Goal: Information Seeking & Learning: Learn about a topic

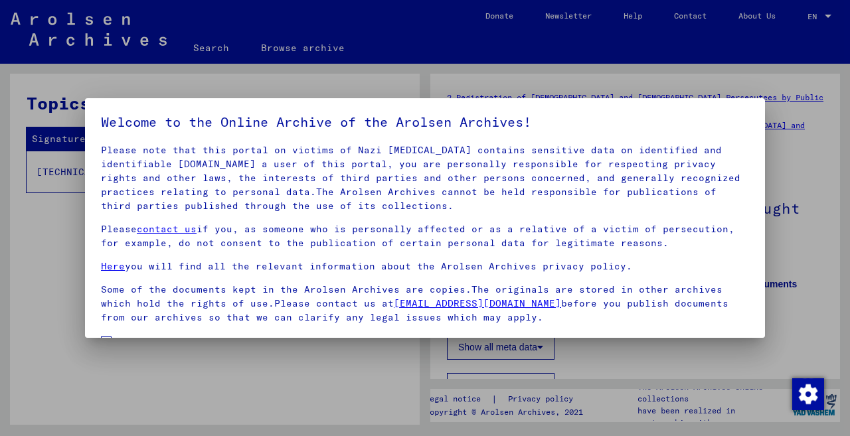
scroll to position [110, 0]
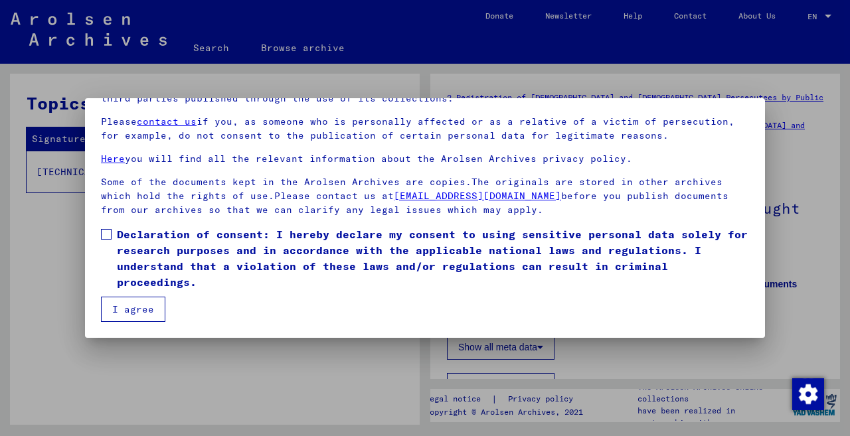
click at [104, 230] on span at bounding box center [106, 234] width 11 height 11
click at [131, 307] on button "I agree" at bounding box center [133, 309] width 64 height 25
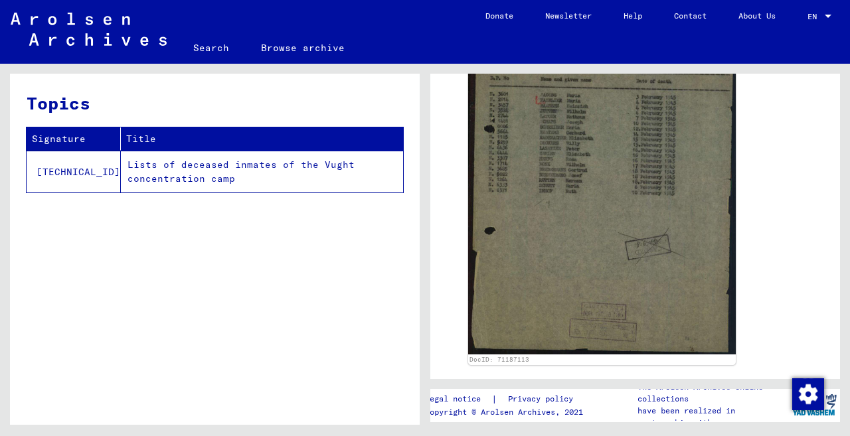
scroll to position [373, 0]
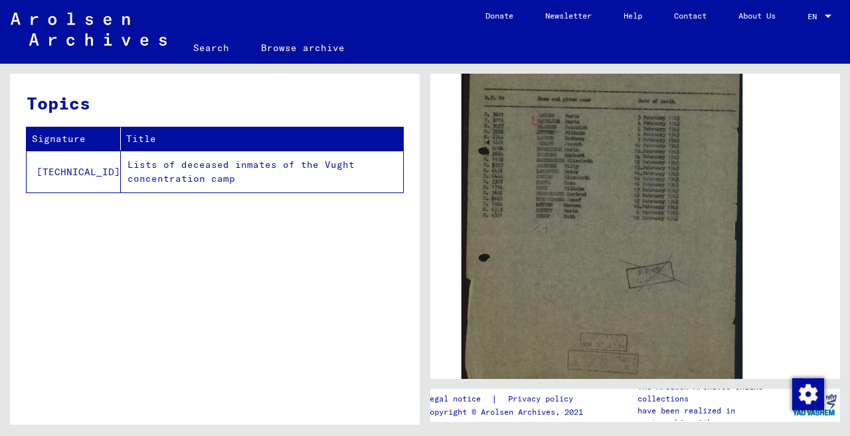
click at [513, 286] on img at bounding box center [601, 205] width 281 height 367
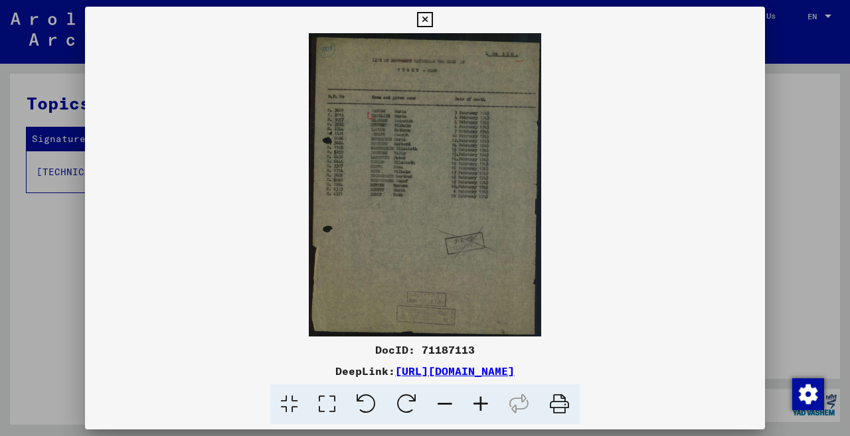
click at [482, 402] on icon at bounding box center [481, 404] width 36 height 41
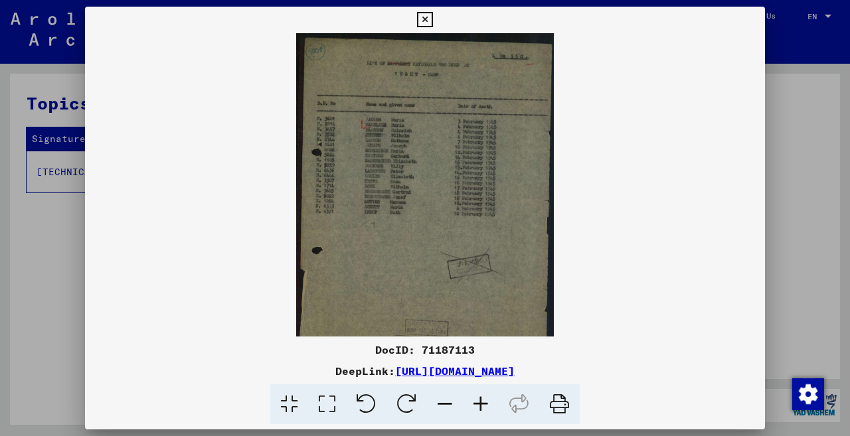
click at [481, 402] on icon at bounding box center [481, 404] width 36 height 41
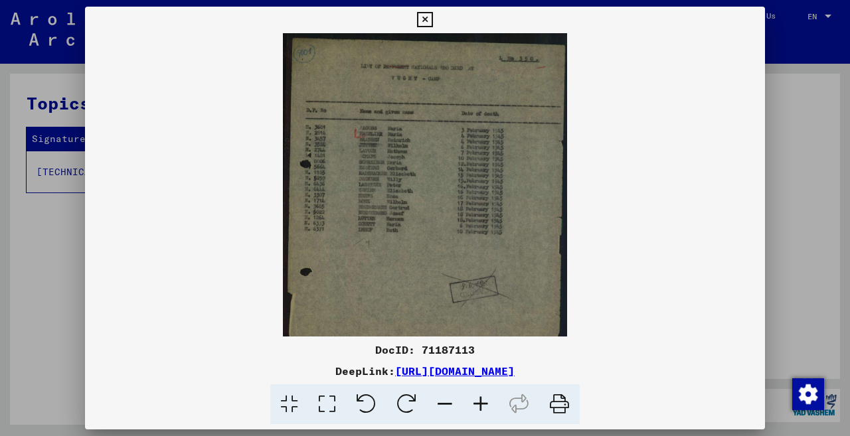
click at [481, 402] on icon at bounding box center [481, 404] width 36 height 41
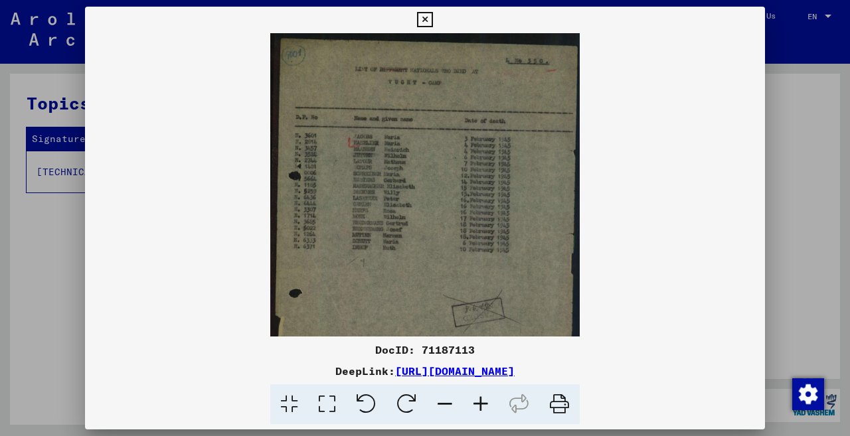
click at [481, 402] on icon at bounding box center [481, 404] width 36 height 41
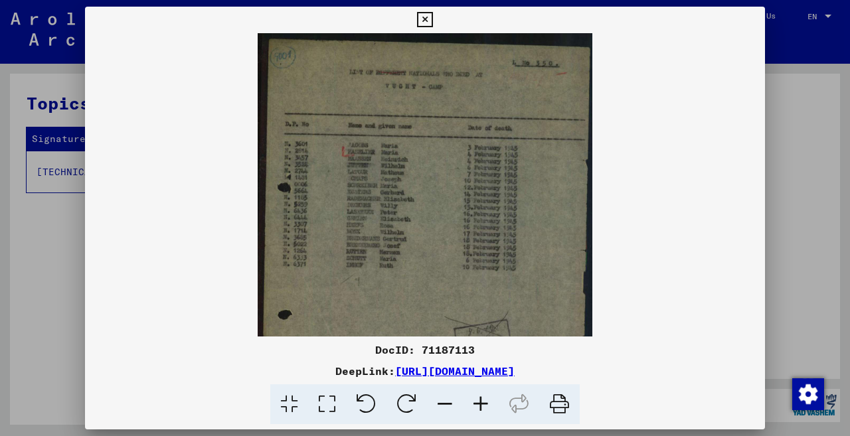
click at [481, 402] on icon at bounding box center [481, 404] width 36 height 41
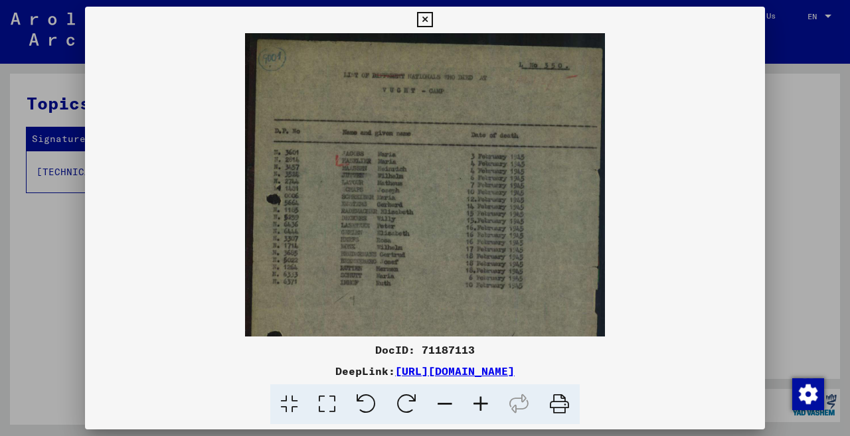
click at [481, 402] on icon at bounding box center [481, 404] width 36 height 41
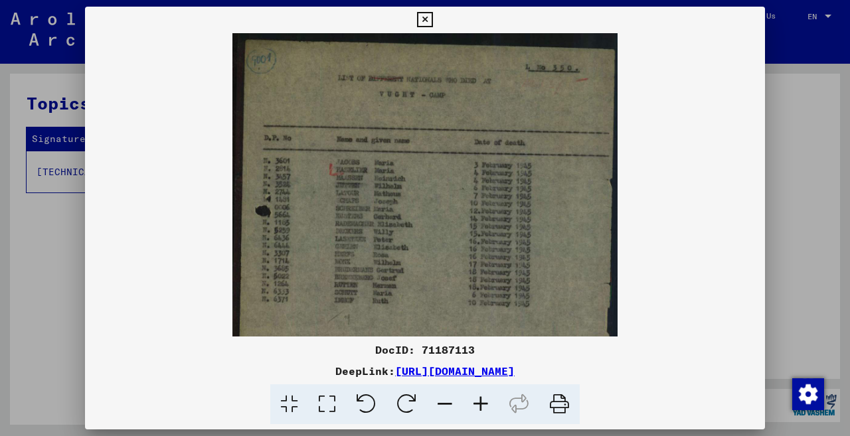
click at [481, 402] on icon at bounding box center [481, 404] width 36 height 41
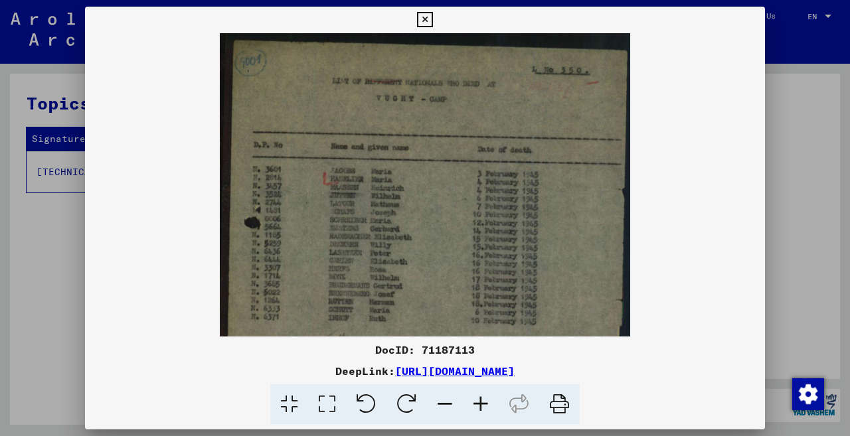
click at [481, 402] on icon at bounding box center [481, 404] width 36 height 41
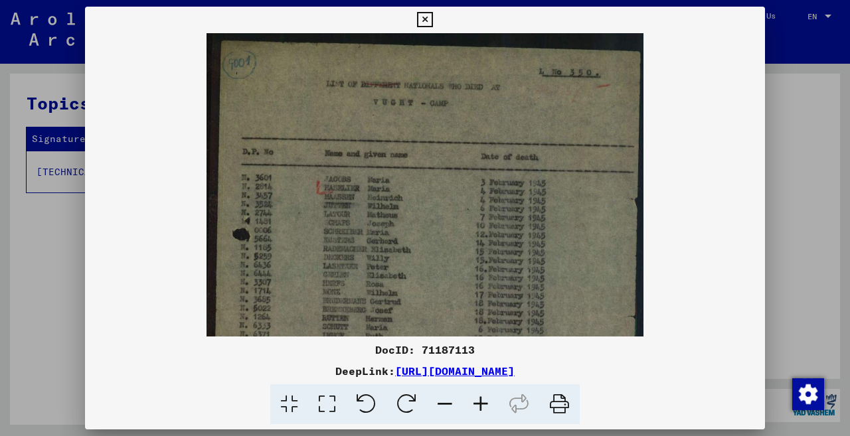
click at [481, 402] on icon at bounding box center [481, 404] width 36 height 41
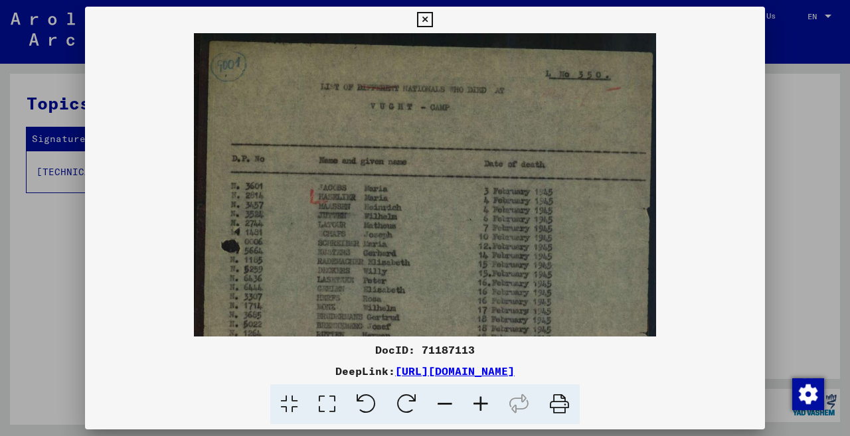
click at [481, 402] on icon at bounding box center [481, 404] width 36 height 41
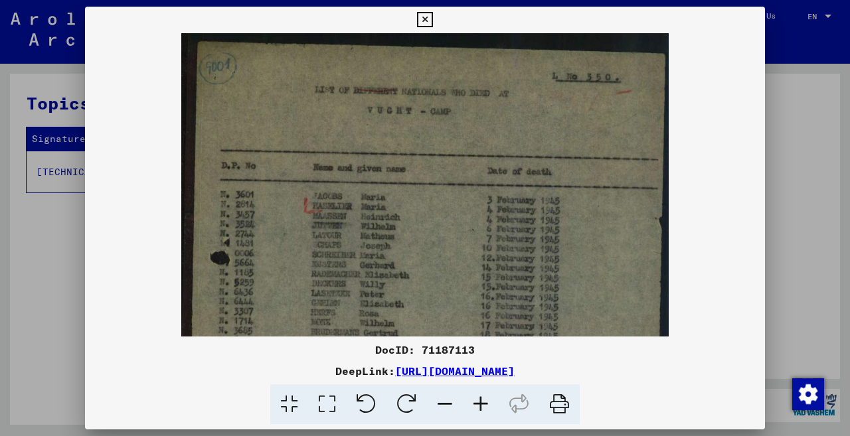
click at [481, 402] on icon at bounding box center [481, 404] width 36 height 41
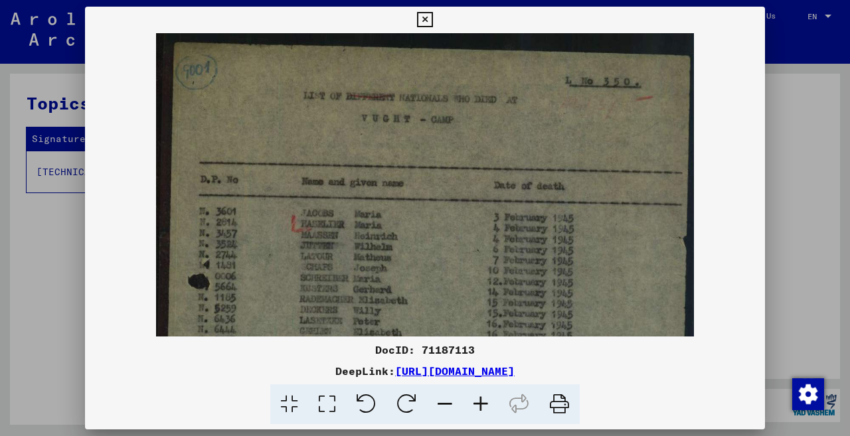
click at [481, 402] on icon at bounding box center [481, 404] width 36 height 41
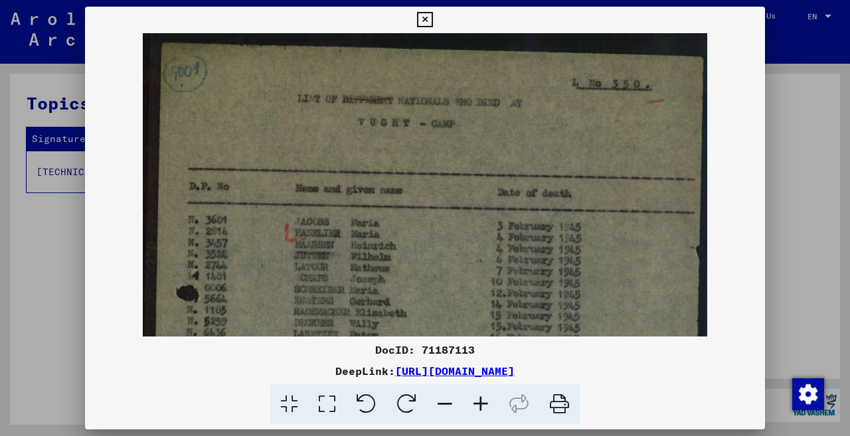
click at [432, 19] on icon at bounding box center [424, 20] width 15 height 16
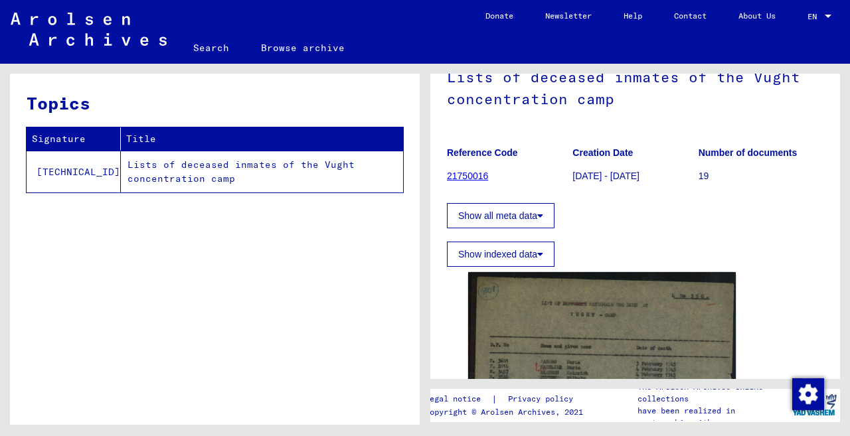
scroll to position [0, 0]
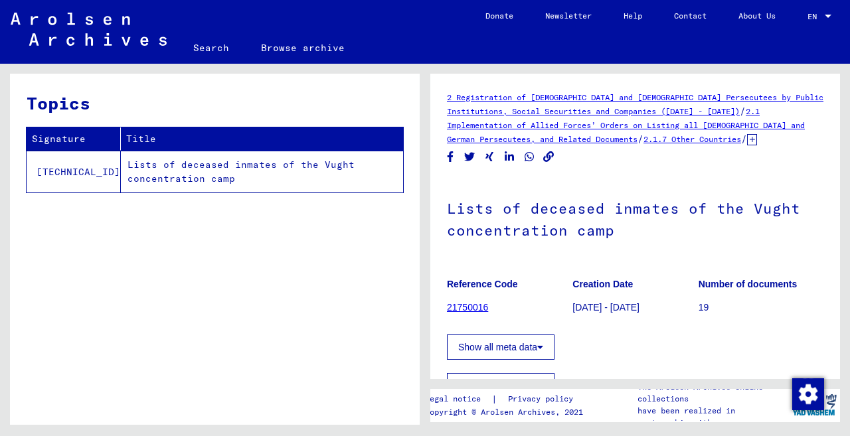
click at [325, 163] on td "Lists of deceased inmates of the Vught concentration camp" at bounding box center [262, 172] width 282 height 42
click at [121, 163] on td "Lists of deceased inmates of the Vught concentration camp" at bounding box center [262, 172] width 282 height 42
click at [129, 164] on td "Lists of deceased inmates of the Vught concentration camp" at bounding box center [262, 172] width 282 height 42
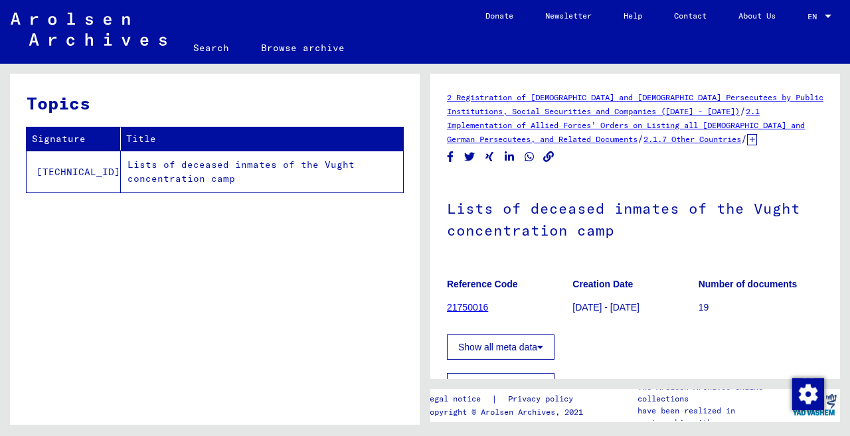
click at [70, 167] on td "[TECHNICAL_ID]" at bounding box center [74, 172] width 94 height 42
click at [121, 137] on th "Title" at bounding box center [262, 138] width 282 height 23
click at [300, 46] on link "Browse archive" at bounding box center [303, 48] width 116 height 32
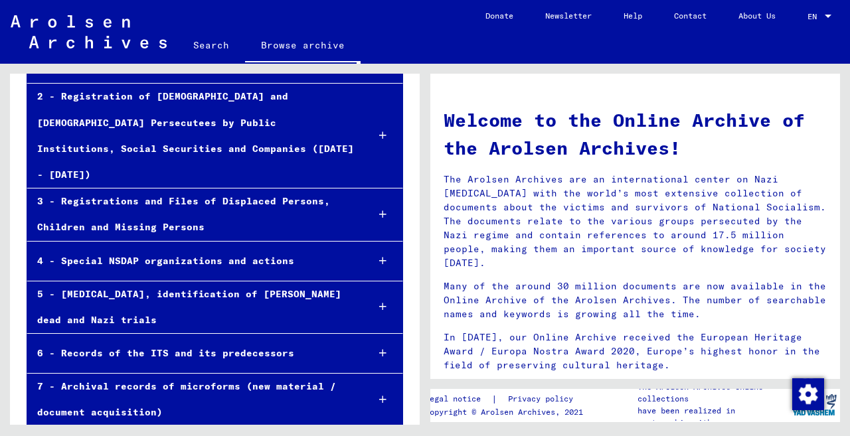
scroll to position [187, 0]
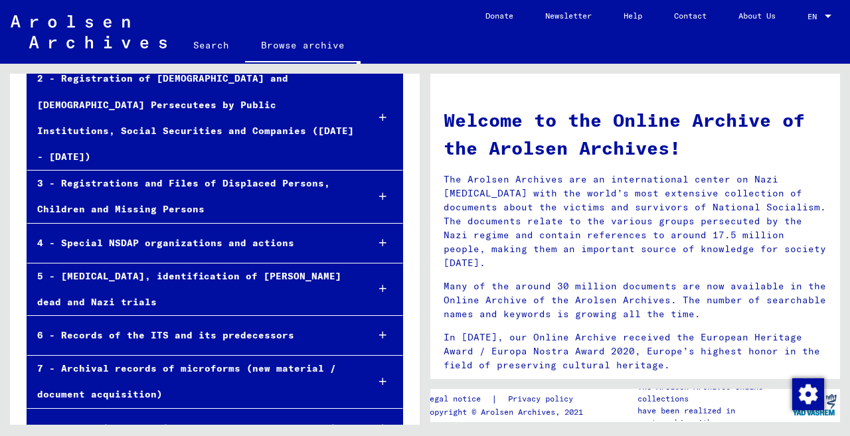
click at [379, 377] on icon at bounding box center [382, 381] width 7 height 9
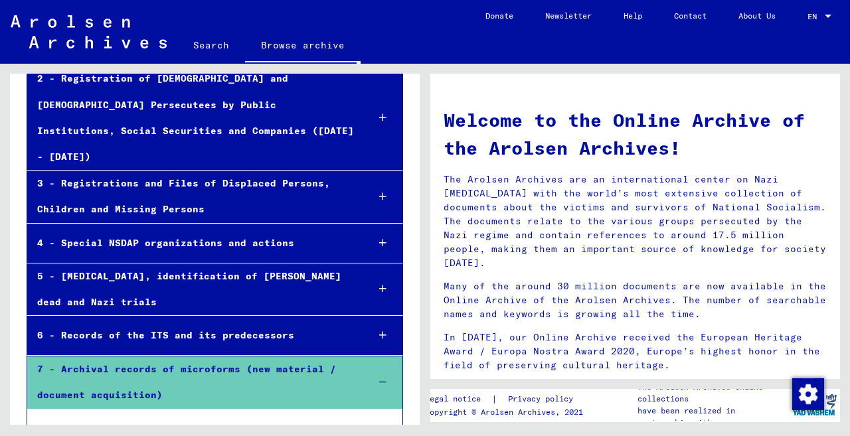
click at [274, 357] on div "7 - Archival records of microforms (new material / document acquisition)" at bounding box center [191, 383] width 329 height 52
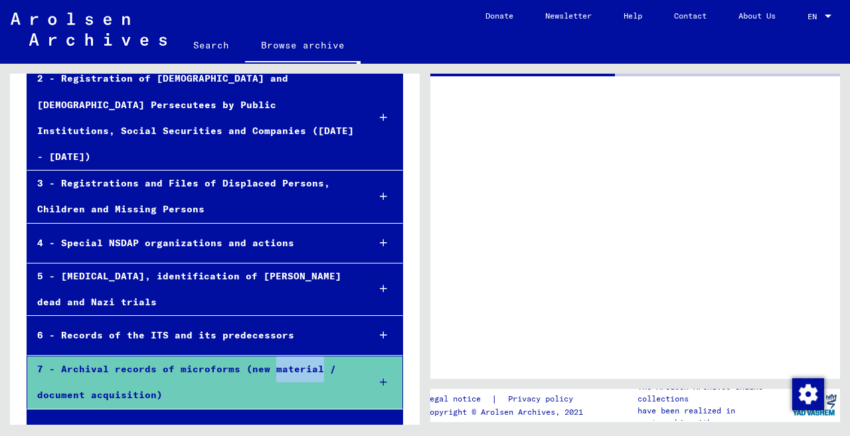
click at [274, 357] on div "7 - Archival records of microforms (new material / document acquisition)" at bounding box center [192, 383] width 331 height 52
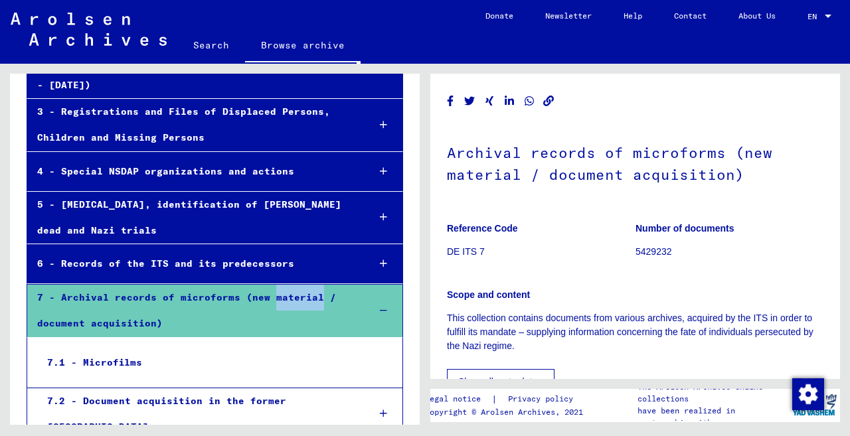
scroll to position [222, 0]
